Goal: Information Seeking & Learning: Learn about a topic

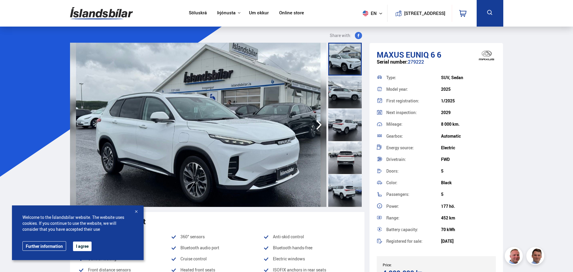
click at [84, 246] on button "I agree" at bounding box center [82, 247] width 19 height 10
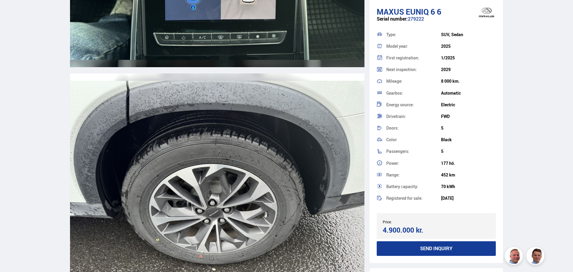
scroll to position [6968, 0]
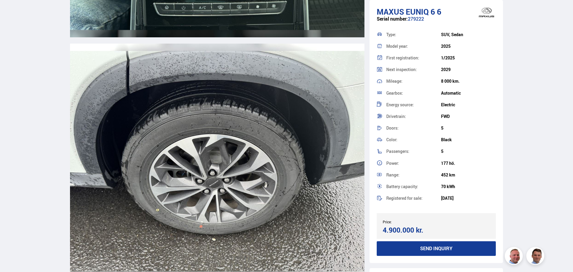
click at [245, 133] on img at bounding box center [217, 161] width 294 height 235
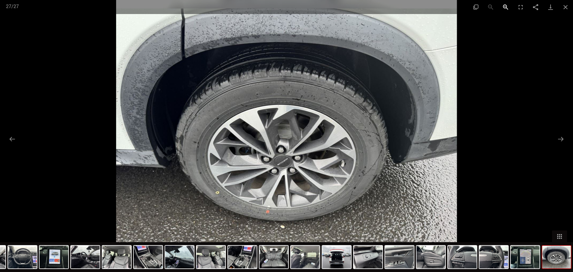
click at [506, 6] on button "Zoom in" at bounding box center [505, 7] width 15 height 14
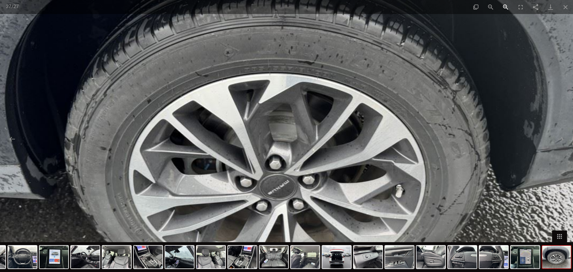
click at [505, 7] on button "Zoom in" at bounding box center [505, 7] width 15 height 14
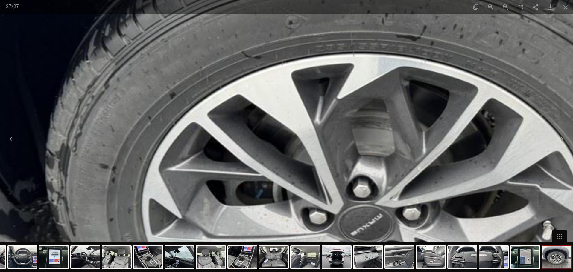
drag, startPoint x: 345, startPoint y: 66, endPoint x: 455, endPoint y: 74, distance: 110.4
click at [454, 76] on img at bounding box center [379, 147] width 1022 height 817
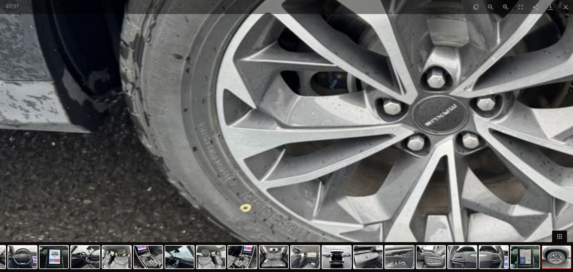
drag, startPoint x: 194, startPoint y: 171, endPoint x: 252, endPoint y: 57, distance: 128.0
click at [252, 58] on img at bounding box center [453, 37] width 1022 height 817
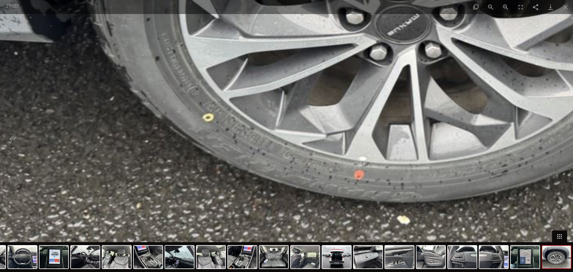
drag, startPoint x: 290, startPoint y: 148, endPoint x: 253, endPoint y: 62, distance: 94.0
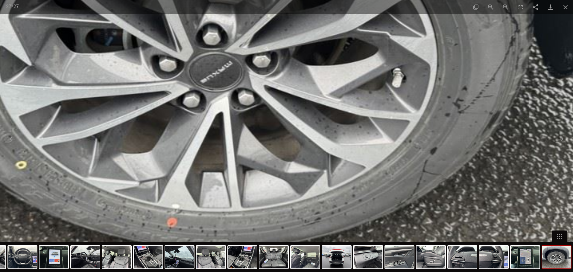
drag, startPoint x: 449, startPoint y: 122, endPoint x: 258, endPoint y: 177, distance: 198.5
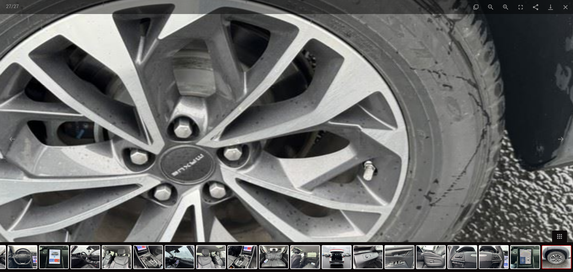
drag, startPoint x: 342, startPoint y: 103, endPoint x: 314, endPoint y: 193, distance: 94.5
click at [315, 193] on img at bounding box center [200, 87] width 1022 height 817
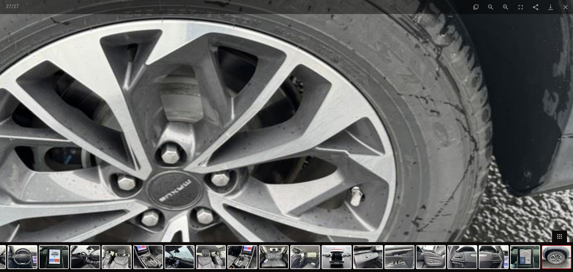
drag, startPoint x: 295, startPoint y: 140, endPoint x: 281, endPoint y: 174, distance: 37.0
click at [281, 174] on img at bounding box center [187, 113] width 1022 height 817
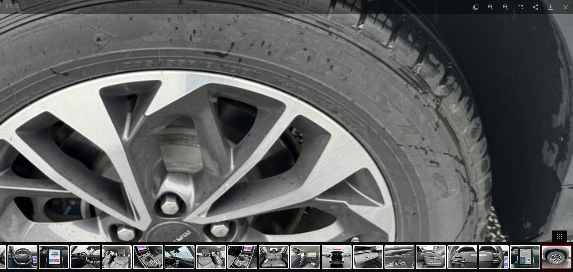
drag, startPoint x: 273, startPoint y: 137, endPoint x: 282, endPoint y: 163, distance: 27.2
click at [277, 171] on img at bounding box center [187, 164] width 1022 height 817
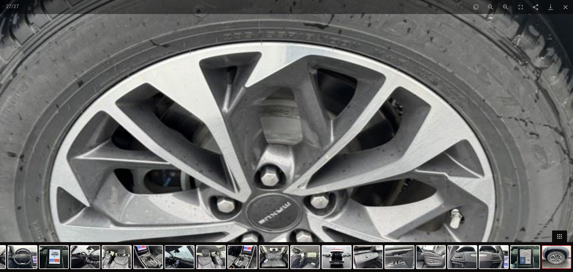
scroll to position [6879, 0]
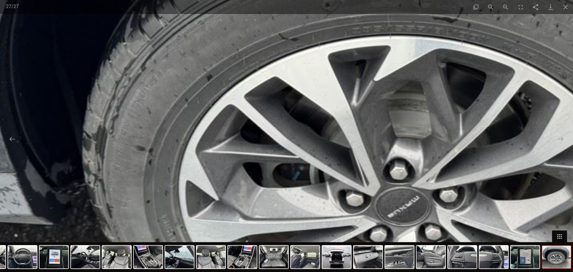
drag, startPoint x: 132, startPoint y: 127, endPoint x: 261, endPoint y: 121, distance: 129.1
click at [261, 121] on img at bounding box center [415, 129] width 1022 height 817
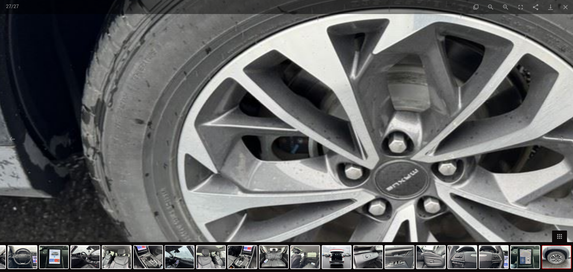
drag, startPoint x: 167, startPoint y: 147, endPoint x: 172, endPoint y: 97, distance: 50.5
click at [173, 103] on img at bounding box center [414, 102] width 1022 height 817
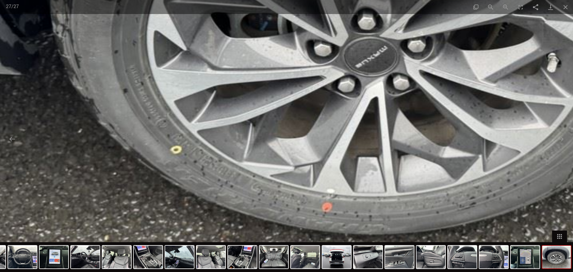
drag, startPoint x: 186, startPoint y: 194, endPoint x: 149, endPoint y: 115, distance: 87.6
drag, startPoint x: 559, startPoint y: 258, endPoint x: 525, endPoint y: 256, distance: 34.2
click at [525, 256] on div at bounding box center [149, 258] width 848 height 30
